Goal: Book appointment/travel/reservation

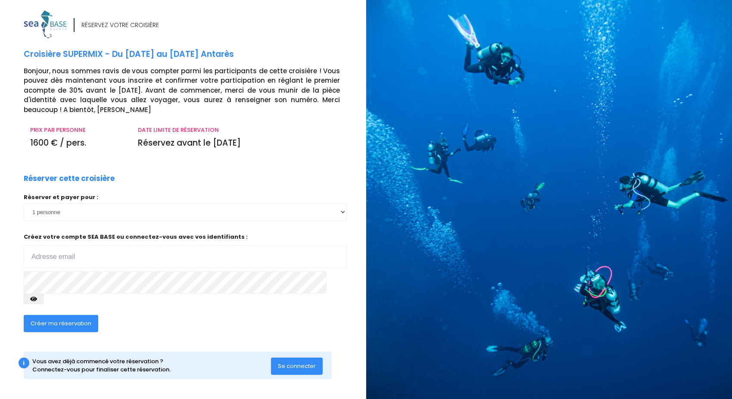
click at [171, 257] on input "email" at bounding box center [185, 257] width 323 height 22
click at [273, 326] on div "Créer ma réservation" at bounding box center [151, 326] width 269 height 33
click at [134, 259] on input "email" at bounding box center [185, 257] width 323 height 22
type input "matthieugilquin@gmail.com"
drag, startPoint x: 73, startPoint y: 318, endPoint x: 191, endPoint y: 322, distance: 117.8
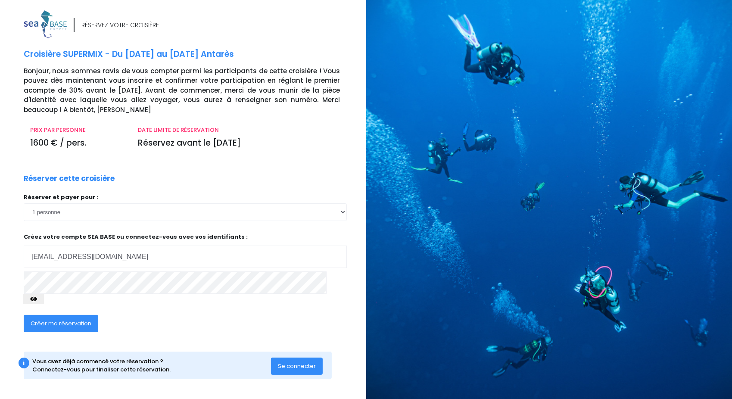
click at [191, 322] on div "Créer ma réservation" at bounding box center [151, 326] width 269 height 33
click at [85, 319] on span "Créer ma réservation" at bounding box center [61, 323] width 61 height 8
click at [85, 310] on div "Créer ma réservation" at bounding box center [151, 326] width 269 height 33
click at [85, 315] on button "Créer ma réservation" at bounding box center [61, 323] width 75 height 17
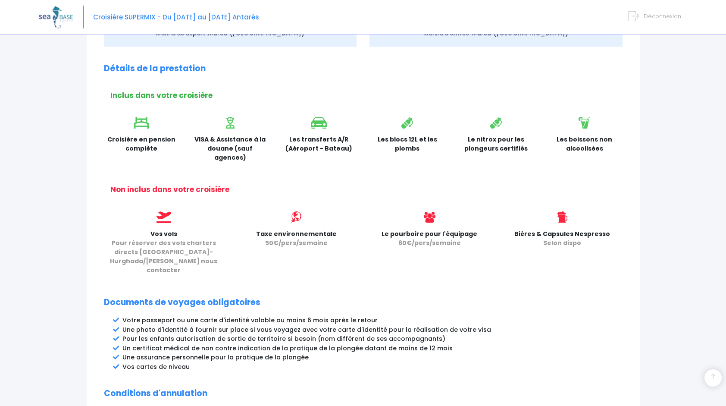
scroll to position [302, 0]
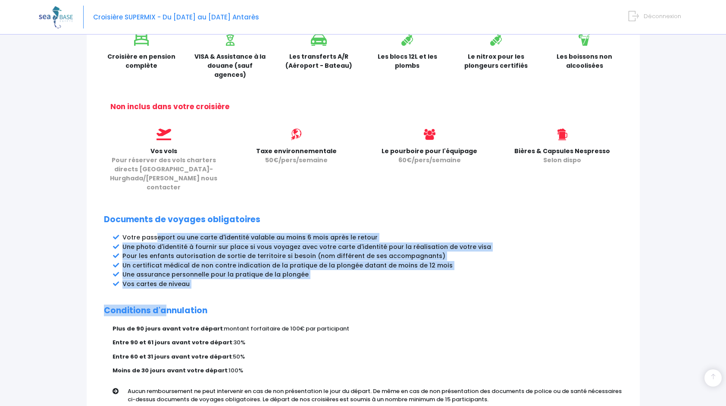
drag, startPoint x: 155, startPoint y: 218, endPoint x: 166, endPoint y: 281, distance: 64.3
click at [166, 281] on div "Partir avec SEA BASE Rappel de votre croisière SUPERMIX du 13/06/2026 au 20/06/…" at bounding box center [363, 108] width 553 height 628
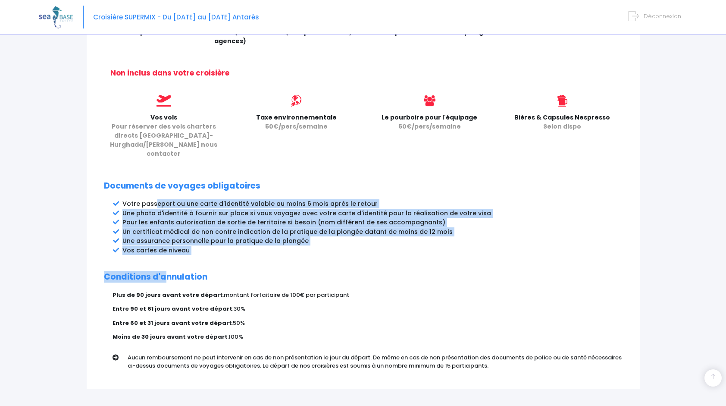
scroll to position [373, 0]
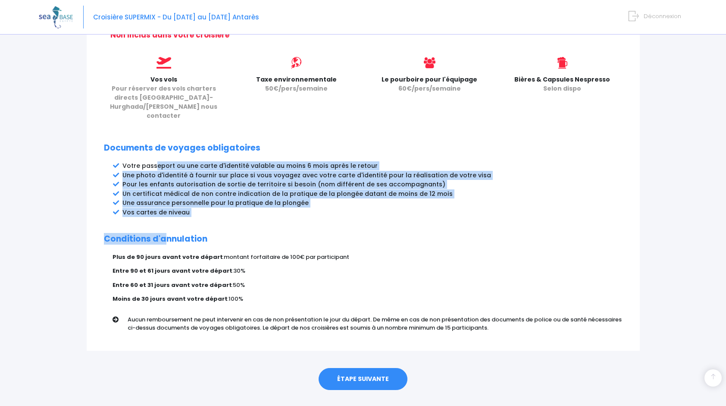
click at [163, 234] on h2 "Conditions d'annulation" at bounding box center [363, 239] width 519 height 10
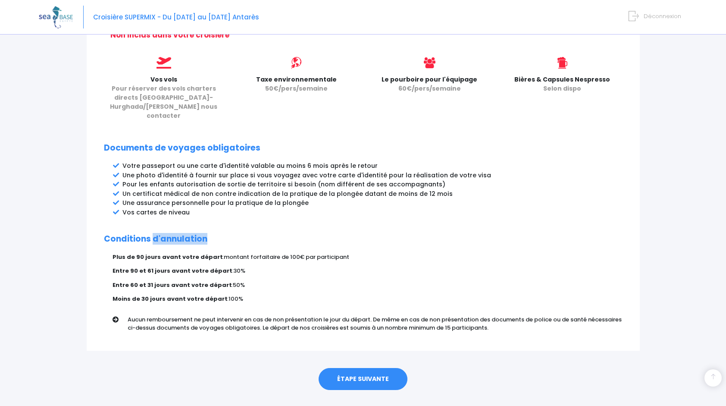
click at [163, 234] on h2 "Conditions d'annulation" at bounding box center [363, 239] width 519 height 10
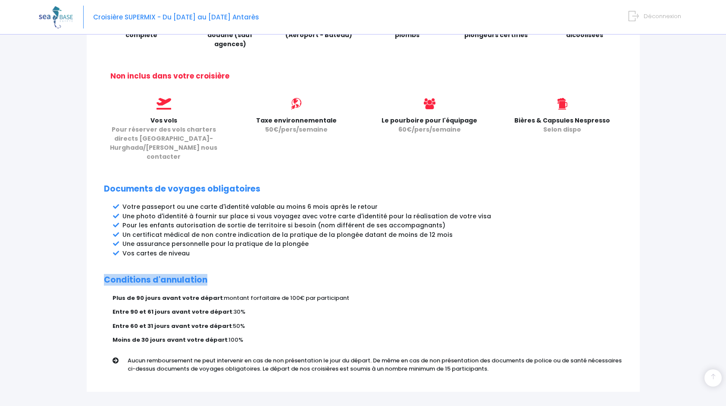
scroll to position [287, 0]
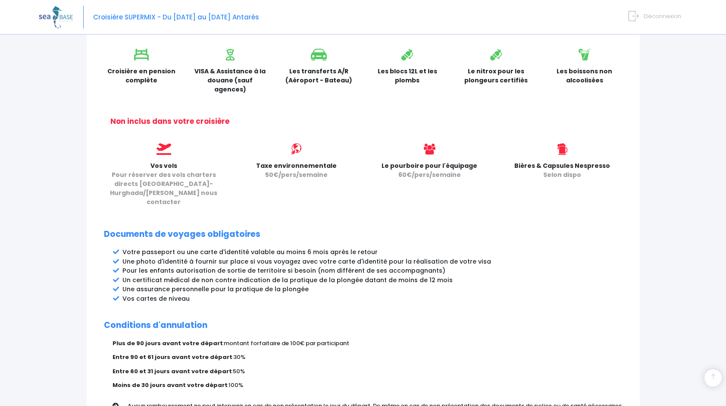
click at [164, 247] on li "Votre passeport ou une carte d'identité valable au moins 6 mois après le retour" at bounding box center [372, 251] width 500 height 9
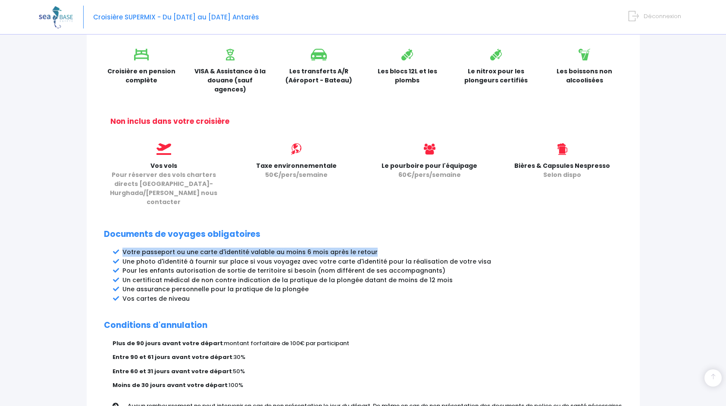
click at [164, 247] on li "Votre passeport ou une carte d'identité valable au moins 6 mois après le retour" at bounding box center [372, 251] width 500 height 9
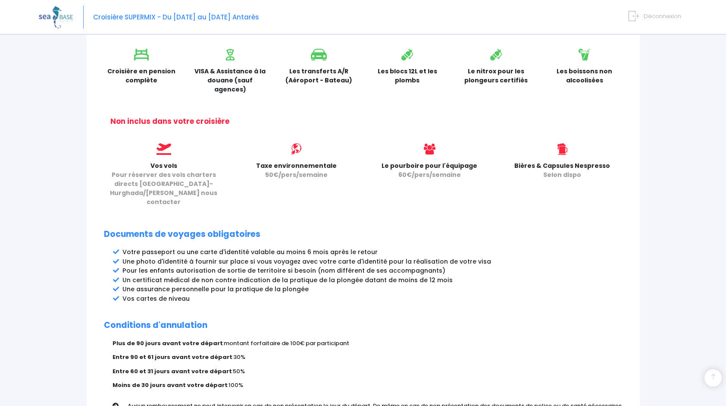
drag, startPoint x: 164, startPoint y: 238, endPoint x: 178, endPoint y: 250, distance: 18.6
click at [178, 266] on li "Pour les enfants autorisation de sortie de territoire si besoin (nom différent …" at bounding box center [372, 270] width 500 height 9
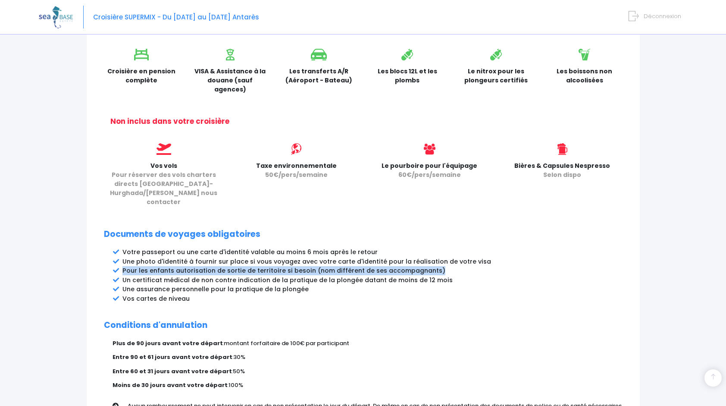
click at [178, 266] on li "Pour les enfants autorisation de sortie de territoire si besoin (nom différent …" at bounding box center [372, 270] width 500 height 9
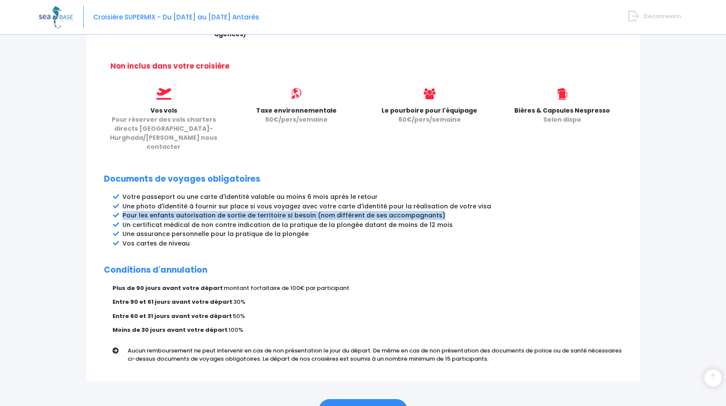
scroll to position [373, 0]
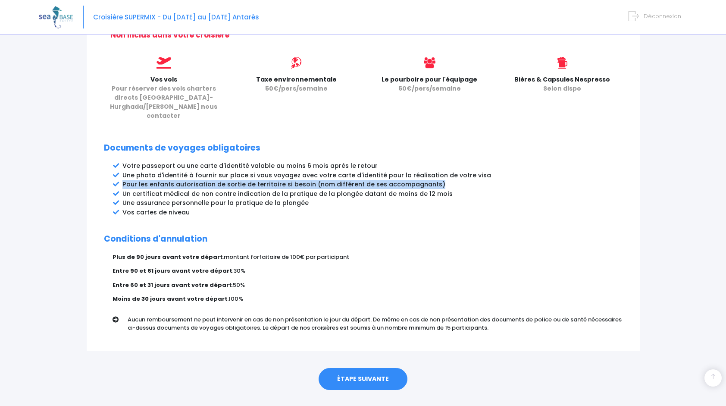
click at [362, 368] on link "ÉTAPE SUIVANTE" at bounding box center [363, 379] width 89 height 22
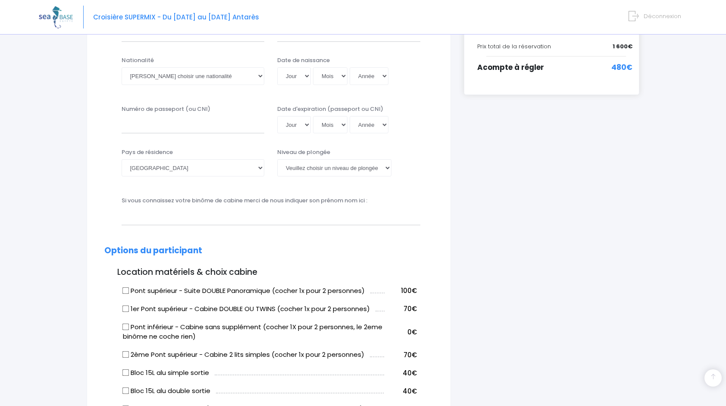
scroll to position [259, 0]
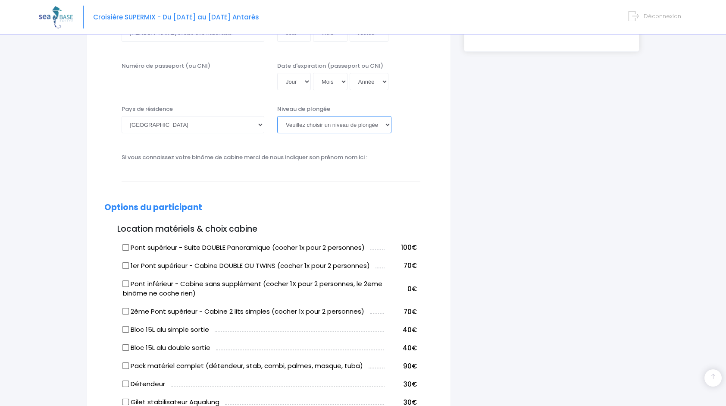
click at [347, 131] on select "[PERSON_NAME] choisir un niveau de plongée Non plongeur Junior OW diver Adventu…" at bounding box center [334, 124] width 114 height 17
select select "N1"
click at [277, 116] on select "[PERSON_NAME] choisir un niveau de plongée Non plongeur Junior OW diver Adventu…" at bounding box center [334, 124] width 114 height 17
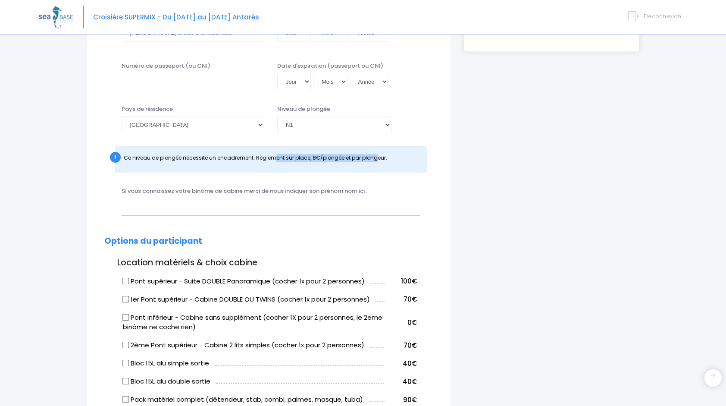
drag, startPoint x: 274, startPoint y: 157, endPoint x: 374, endPoint y: 157, distance: 100.0
click at [374, 157] on span "Ce niveau de plongée nécessite un encadrement. Règlement sur place, 8€/plongée …" at bounding box center [255, 157] width 263 height 7
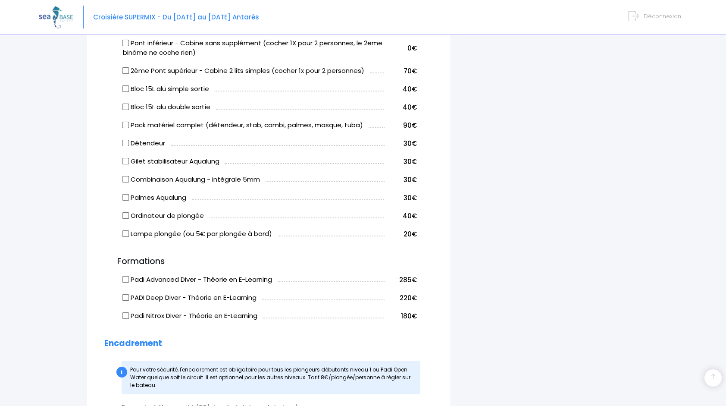
scroll to position [517, 0]
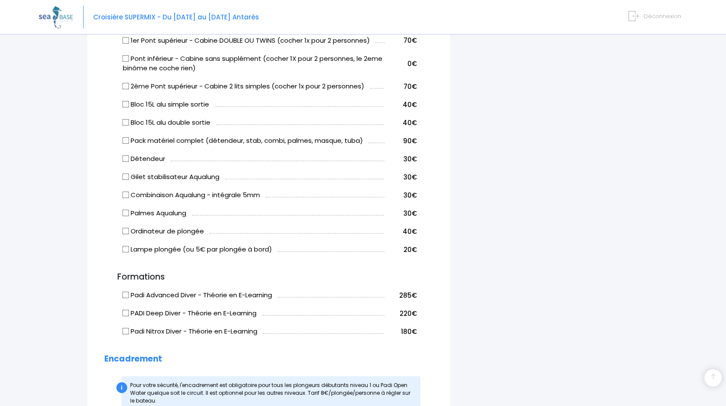
click at [125, 141] on input "Pack matériel complet (détendeur, stab, combi, palmes, masque, tuba)" at bounding box center [125, 140] width 7 height 7
checkbox input "true"
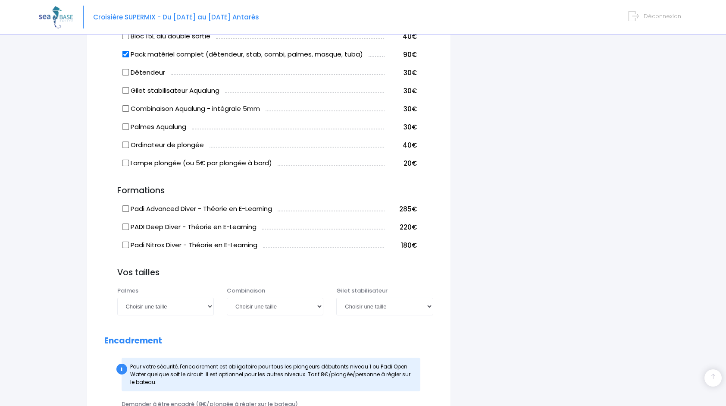
scroll to position [776, 0]
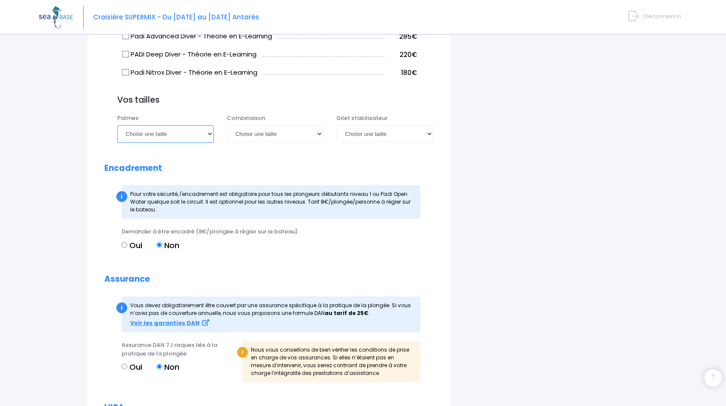
click at [176, 138] on select "Choisir une taille 36/37 38/39 40/41 42/43 44/45 46/47" at bounding box center [165, 133] width 97 height 17
select select "42/43"
click at [117, 125] on select "Choisir une taille 36/37 38/39 40/41 42/43 44/45 46/47" at bounding box center [165, 133] width 97 height 17
click at [297, 131] on select "Choisir une taille XS S M ML L XL XXL" at bounding box center [275, 133] width 97 height 17
select select "XL"
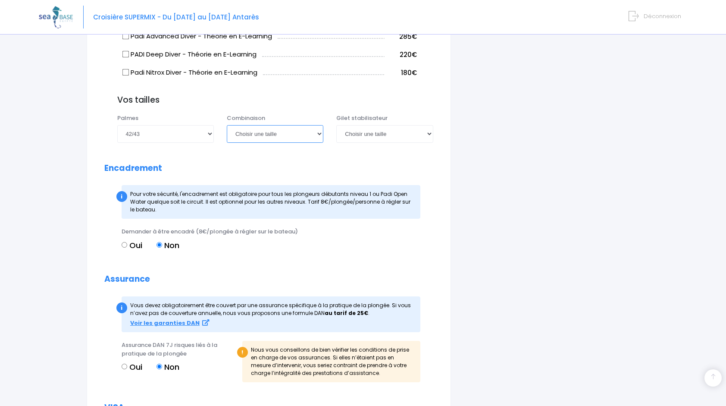
click at [227, 125] on select "Choisir une taille XS S M ML L XL XXL" at bounding box center [275, 133] width 97 height 17
click at [363, 135] on select "Choisir une taille XXS XS S M ML L XL XXL" at bounding box center [384, 133] width 97 height 17
select select "XL"
click at [336, 125] on select "Choisir une taille XXS XS S M ML L XL XXL" at bounding box center [384, 133] width 97 height 17
click at [263, 131] on select "Choisir une taille XS S M ML L XL XXL" at bounding box center [275, 133] width 97 height 17
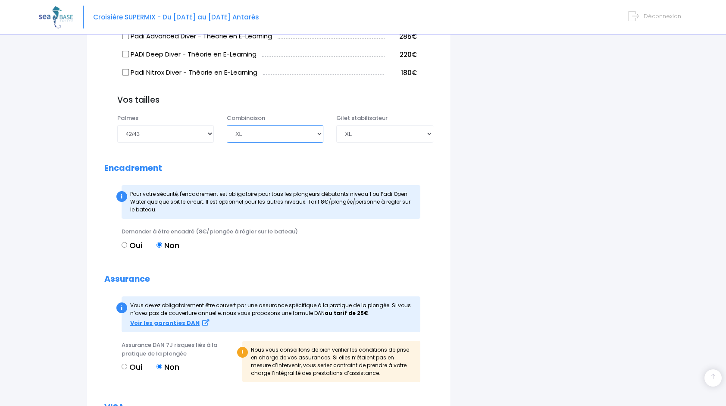
click at [263, 131] on select "Choisir une taille XS S M ML L XL XXL" at bounding box center [275, 133] width 97 height 17
click at [420, 168] on h2 "Encadrement" at bounding box center [268, 168] width 329 height 10
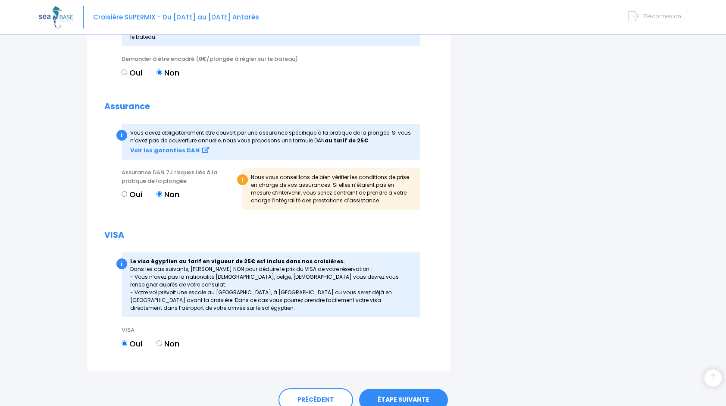
scroll to position [986, 0]
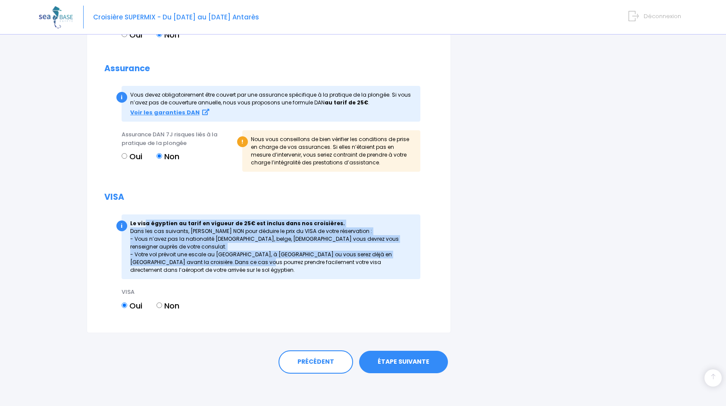
drag, startPoint x: 146, startPoint y: 220, endPoint x: 149, endPoint y: 263, distance: 42.4
click at [149, 263] on div "i Le visa égyptien au tarif en vigueur de 25€ est inclus dans nos croisières. D…" at bounding box center [271, 246] width 299 height 65
drag, startPoint x: 291, startPoint y: 134, endPoint x: 303, endPoint y: 164, distance: 31.7
click at [303, 164] on div "! Nous vous conseillons de bien vérifier les conditions de prise en charge de v…" at bounding box center [331, 150] width 178 height 41
drag, startPoint x: 303, startPoint y: 164, endPoint x: 371, endPoint y: 151, distance: 68.4
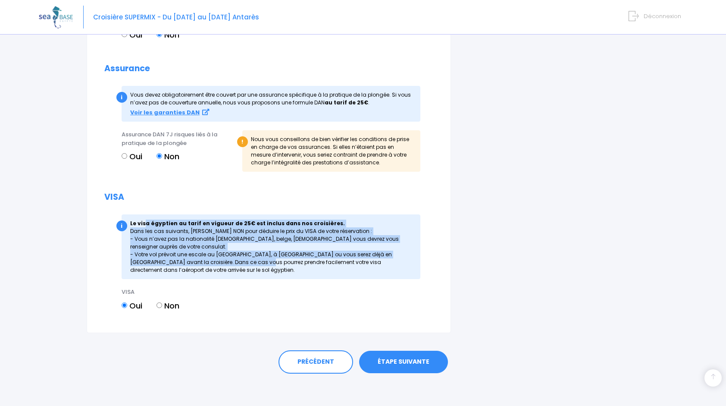
click at [371, 151] on div "! Nous vous conseillons de bien vérifier les conditions de prise en charge de v…" at bounding box center [331, 150] width 178 height 41
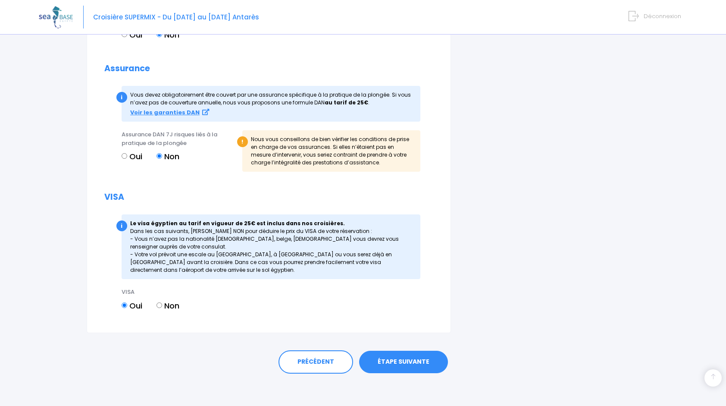
click at [327, 162] on div "! Nous vous conseillons de bien vérifier les conditions de prise en charge de v…" at bounding box center [331, 150] width 178 height 41
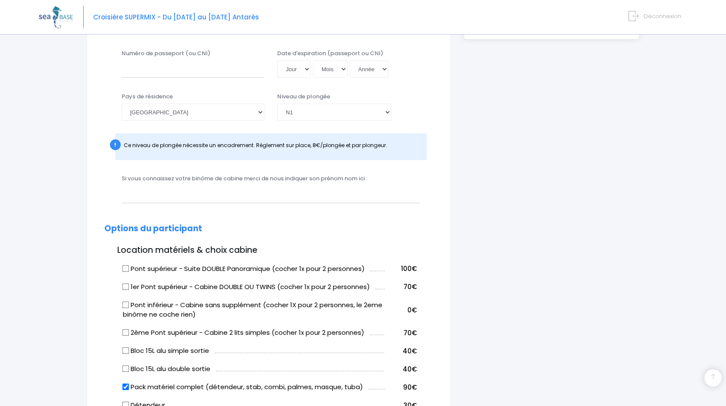
scroll to position [388, 0]
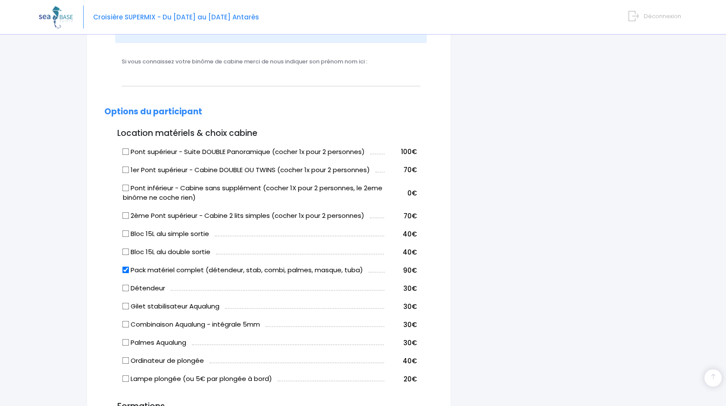
click at [125, 187] on input "Pont inférieur - Cabine sans supplément (cocher 1X pour 2 personnes, le 2eme bi…" at bounding box center [125, 187] width 7 height 7
click at [126, 185] on input "Pont inférieur - Cabine sans supplément (cocher 1X pour 2 personnes, le 2eme bi…" at bounding box center [125, 187] width 7 height 7
checkbox input "false"
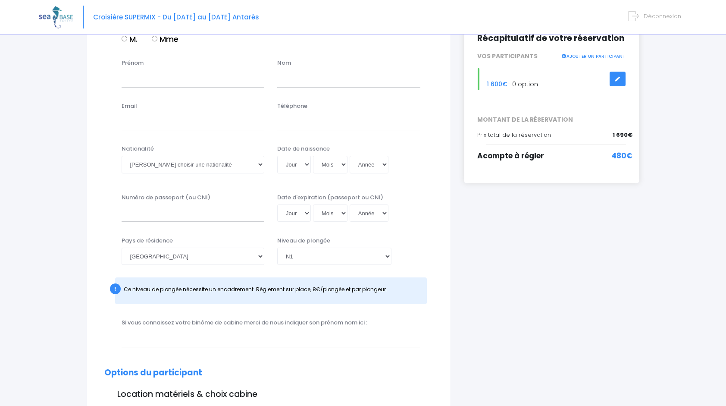
scroll to position [0, 0]
